Goal: Task Accomplishment & Management: Use online tool/utility

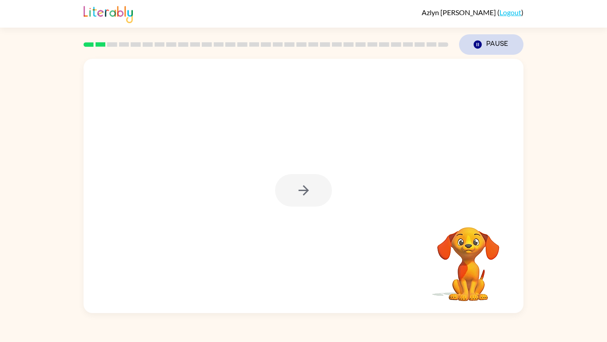
click at [506, 38] on button "Pause Pause" at bounding box center [491, 44] width 64 height 20
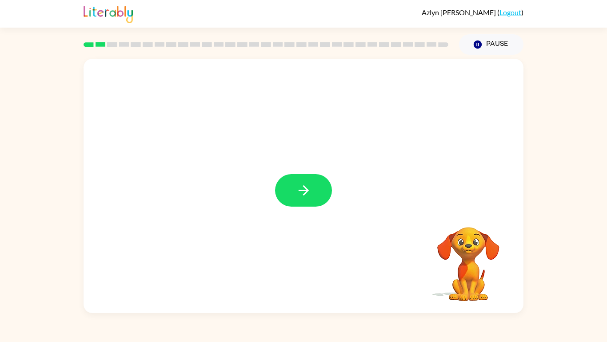
click at [311, 189] on icon "button" at bounding box center [304, 190] width 16 height 16
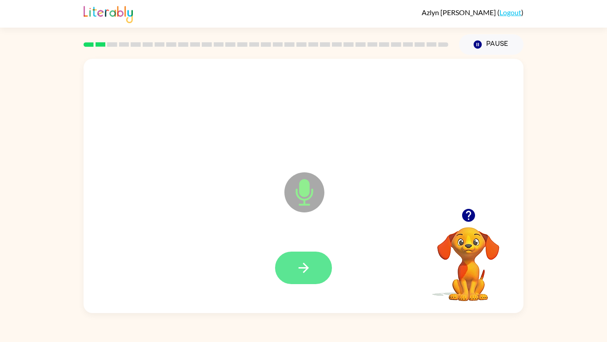
click at [307, 271] on icon "button" at bounding box center [304, 268] width 16 height 16
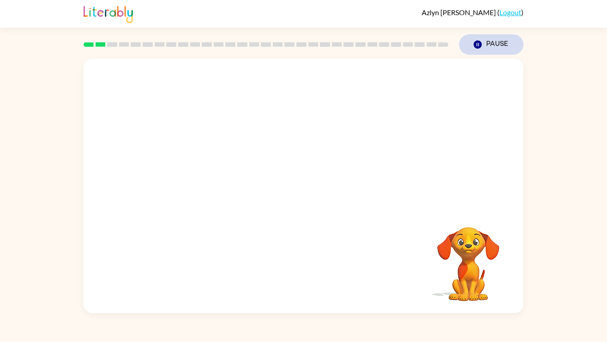
click at [493, 45] on button "Pause Pause" at bounding box center [491, 44] width 64 height 20
